Goal: Information Seeking & Learning: Find specific fact

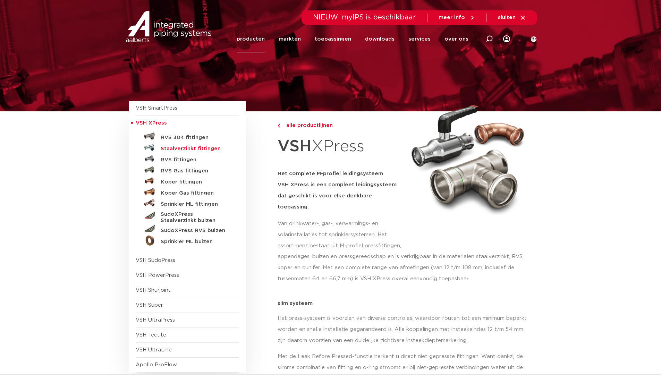
click at [191, 146] on h5 "Staalverzinkt fittingen" at bounding box center [195, 149] width 69 height 6
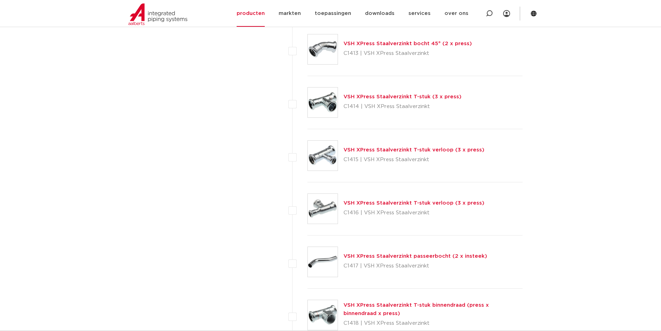
scroll to position [659, 0]
click at [369, 94] on link "VSH XPress Staalverzinkt T-stuk (3 x press)" at bounding box center [403, 95] width 118 height 5
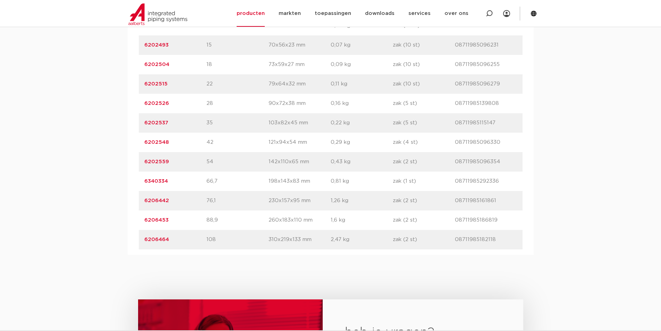
scroll to position [521, 0]
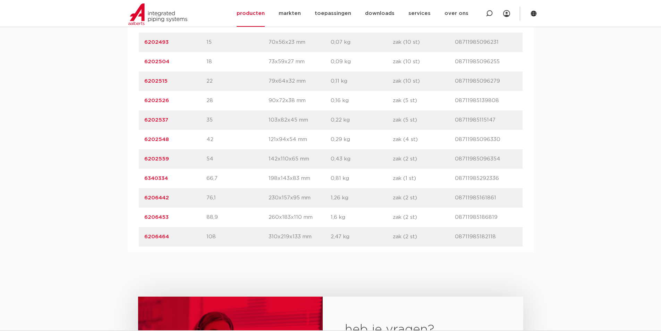
drag, startPoint x: 180, startPoint y: 200, endPoint x: 84, endPoint y: 197, distance: 95.5
click at [116, 198] on div "assortiment afmetingen specificaties downloads ETIM sustainability verwant asso…" at bounding box center [330, 93] width 661 height 317
copy link "6206442"
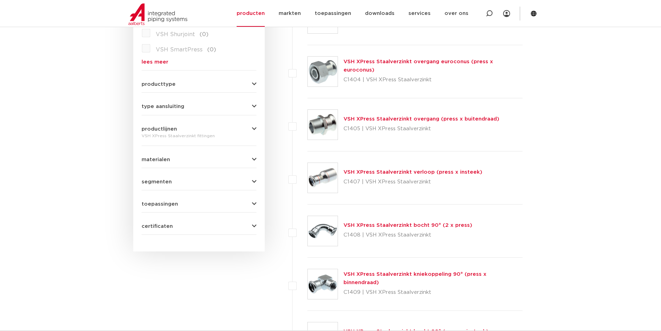
scroll to position [278, 0]
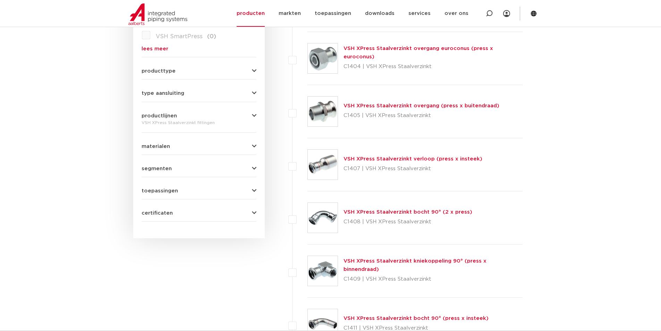
click at [383, 208] on div "VSH XPress Staalverzinkt bocht 90° (2 x press) C1408 | VSH XPress Staalverzinkt" at bounding box center [408, 217] width 129 height 19
click at [381, 210] on link "VSH XPress Staalverzinkt bocht 90° (2 x press)" at bounding box center [408, 211] width 129 height 5
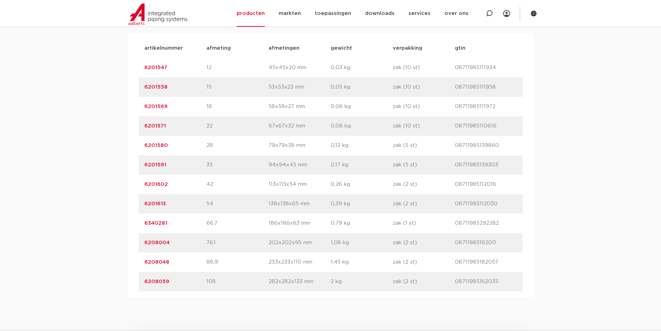
scroll to position [486, 0]
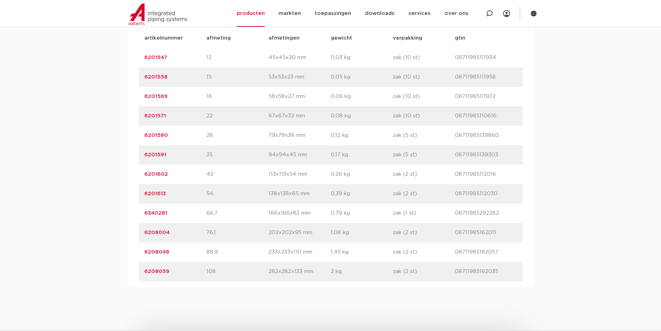
drag, startPoint x: 175, startPoint y: 232, endPoint x: 118, endPoint y: 230, distance: 57.3
click at [118, 230] on div "assortiment afmetingen specificaties downloads ETIM sustainability verwant asso…" at bounding box center [330, 127] width 661 height 317
copy link "6208004"
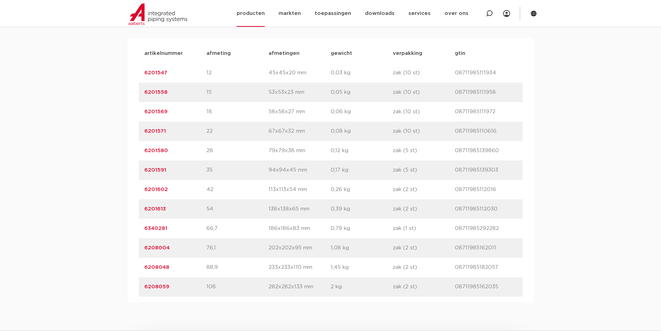
scroll to position [451, 0]
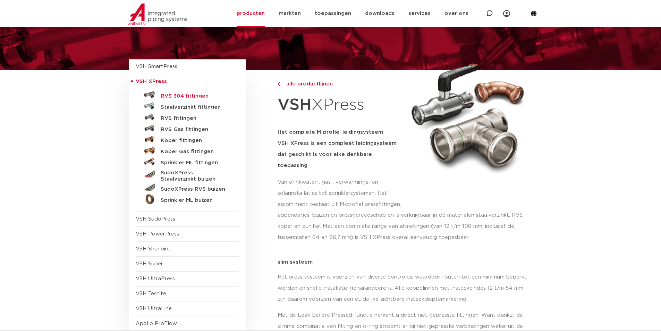
scroll to position [35, 0]
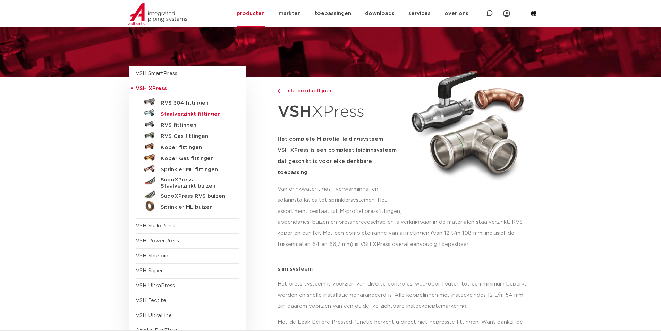
click at [192, 114] on h5 "Staalverzinkt fittingen" at bounding box center [195, 114] width 69 height 6
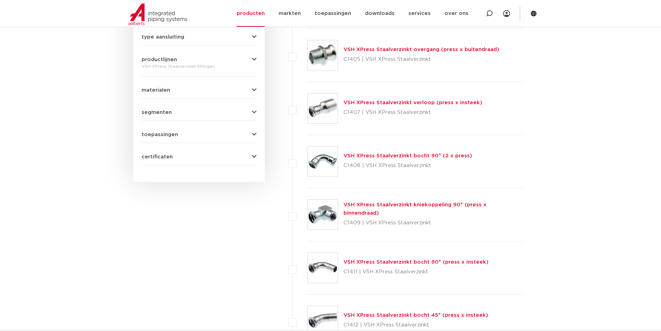
click at [405, 103] on link "VSH XPress Staalverzinkt verloop (press x insteek)" at bounding box center [413, 102] width 139 height 5
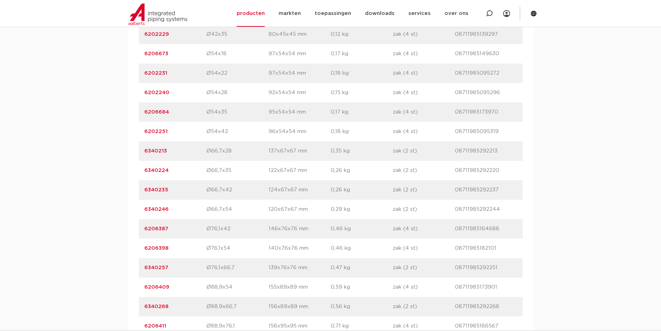
scroll to position [764, 0]
drag, startPoint x: 174, startPoint y: 247, endPoint x: 130, endPoint y: 245, distance: 44.1
click at [130, 245] on div "artikelnummer afmeting afmetingen gewicht verpakking gtin artikelnummer 6202119…" at bounding box center [331, 71] width 406 height 653
copy link "6206398"
drag, startPoint x: 168, startPoint y: 226, endPoint x: 141, endPoint y: 226, distance: 27.8
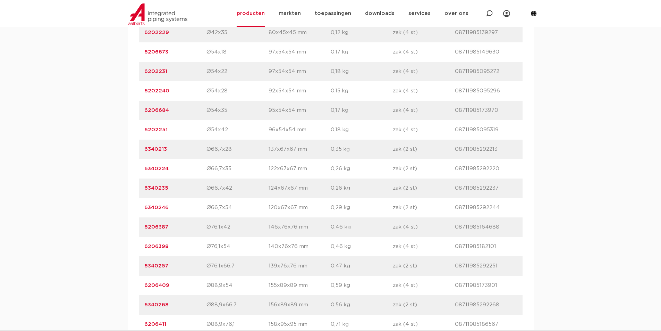
click at [141, 226] on div "artikelnummer 6206387 afmeting Ø76,1x42 afmetingen 146x76x76 mm gewicht 0,46 kg…" at bounding box center [331, 226] width 384 height 19
copy link "6206387"
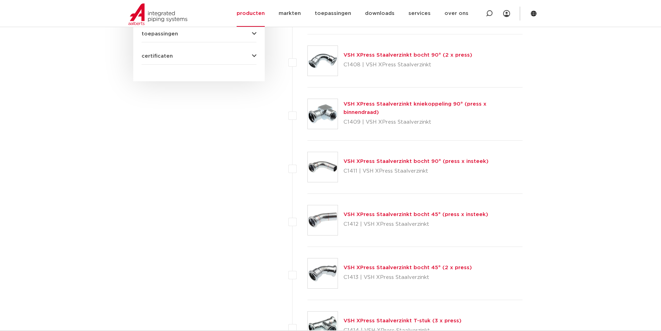
scroll to position [507, 0]
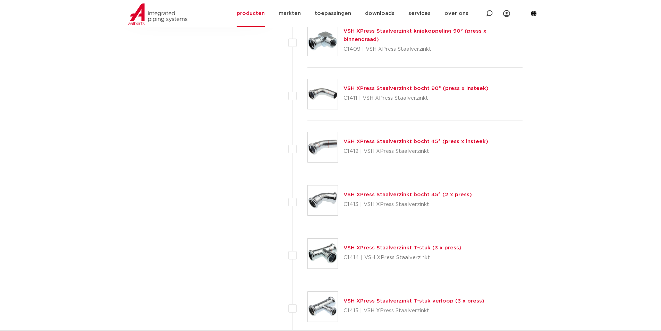
click at [401, 139] on link "VSH XPress Staalverzinkt bocht 45° (press x insteek)" at bounding box center [416, 141] width 145 height 5
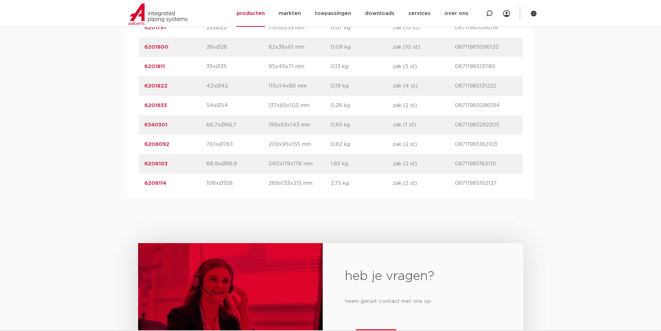
scroll to position [555, 0]
drag, startPoint x: 180, startPoint y: 144, endPoint x: 132, endPoint y: 144, distance: 47.6
click at [132, 144] on div "artikelnummer afmeting afmetingen gewicht verpakking gtin artikelnummer 6201778…" at bounding box center [331, 75] width 406 height 244
copy link "6208092"
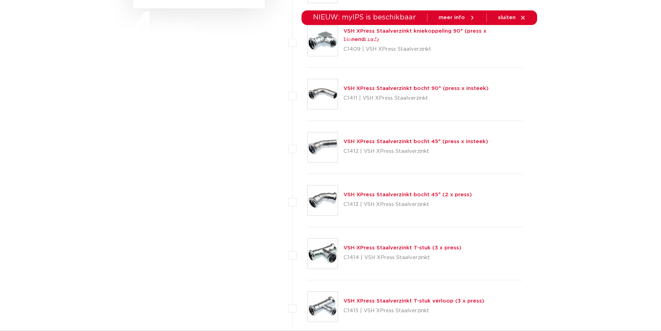
click at [380, 193] on link "VSH XPress Staalverzinkt bocht 45° (2 x press)" at bounding box center [408, 194] width 128 height 5
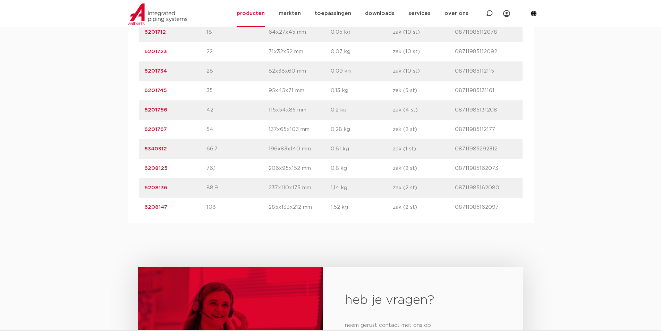
scroll to position [521, 0]
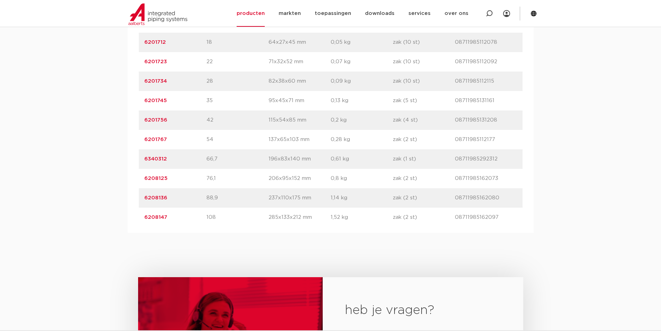
drag, startPoint x: 169, startPoint y: 175, endPoint x: 59, endPoint y: 169, distance: 109.9
click at [70, 170] on div "assortiment [GEOGRAPHIC_DATA] specificaties downloads ETIM sustainability verwa…" at bounding box center [330, 84] width 661 height 298
copy link "6208125"
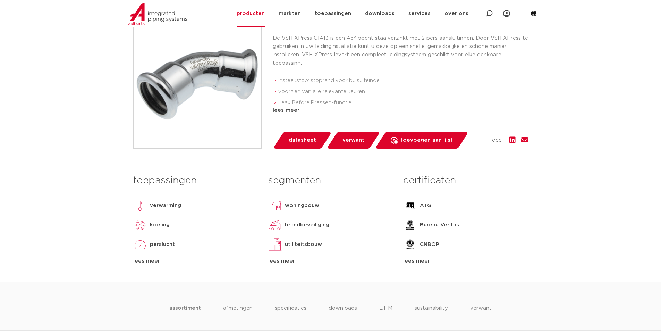
scroll to position [0, 0]
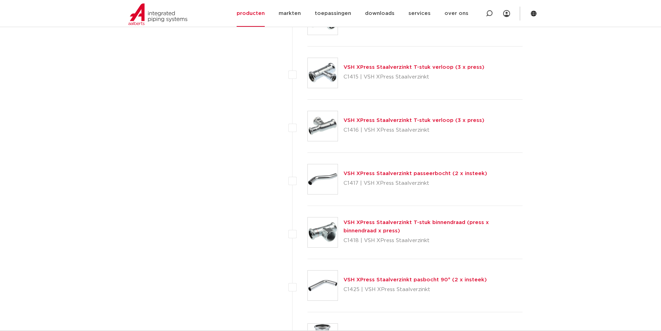
scroll to position [750, 0]
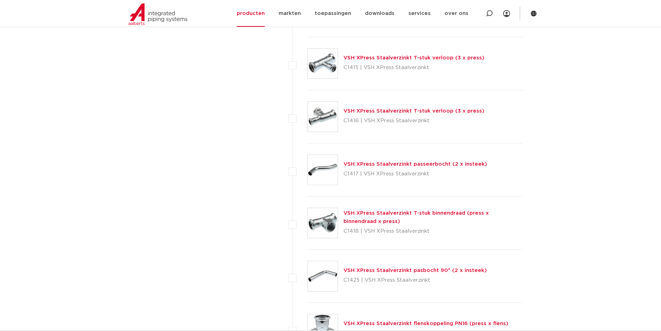
click at [463, 213] on link "VSH XPress Staalverzinkt T-stuk binnendraad (press x binnendraad x press)" at bounding box center [416, 217] width 145 height 14
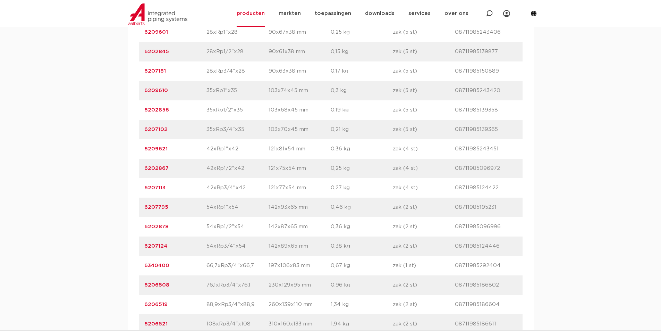
scroll to position [694, 0]
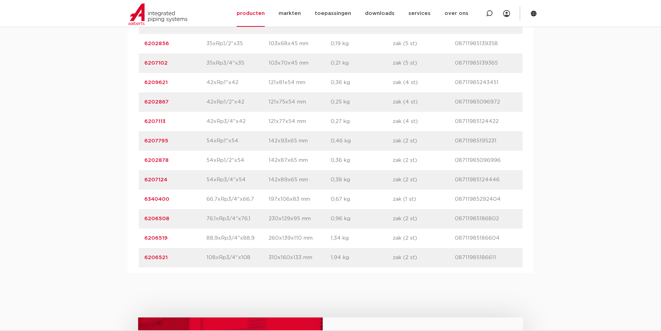
drag, startPoint x: 180, startPoint y: 235, endPoint x: 114, endPoint y: 237, distance: 66.0
click at [116, 237] on div "assortiment [GEOGRAPHIC_DATA] specificaties downloads ETIM sustainability verwa…" at bounding box center [330, 17] width 661 height 512
copy link "6206508"
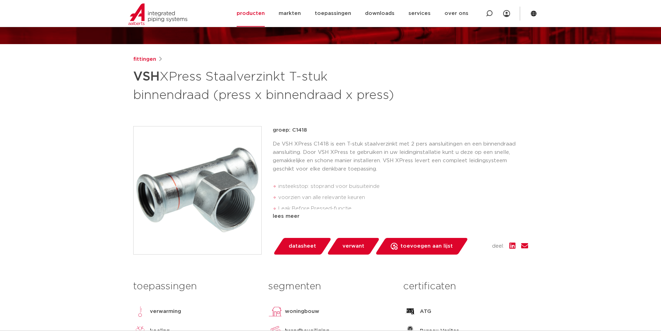
scroll to position [0, 0]
